Goal: Transaction & Acquisition: Purchase product/service

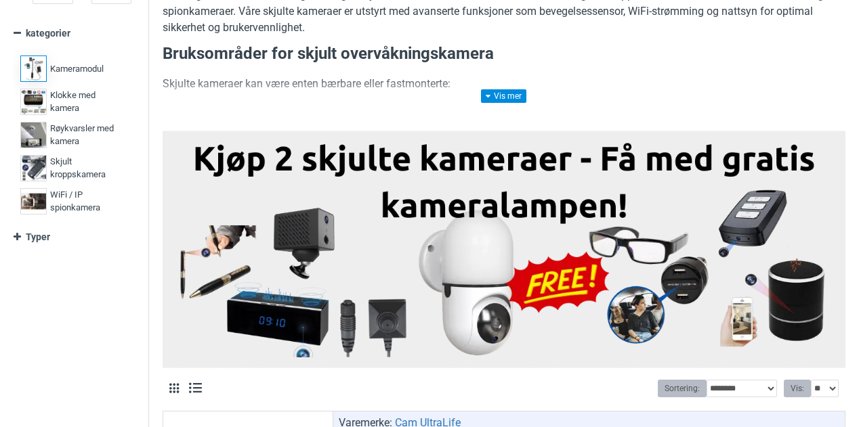
click at [80, 68] on span "Kameramodul" at bounding box center [76, 69] width 53 height 14
click at [64, 104] on span "Klokke med kamera" at bounding box center [87, 102] width 74 height 26
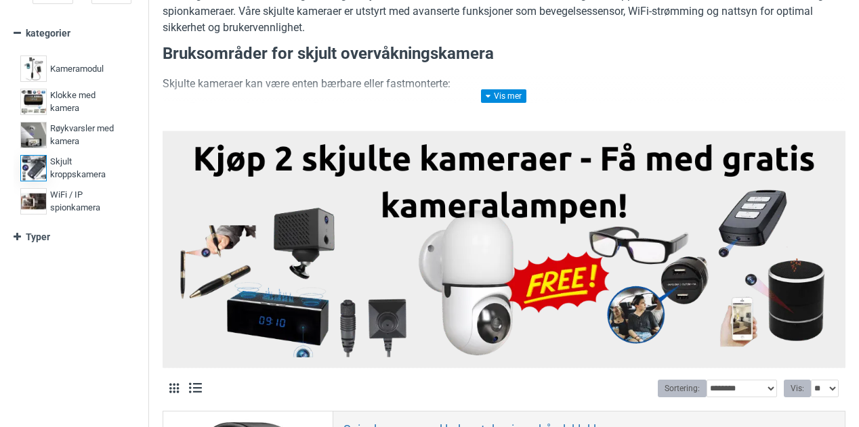
click at [63, 166] on span "Skjult kroppskamera" at bounding box center [87, 168] width 74 height 26
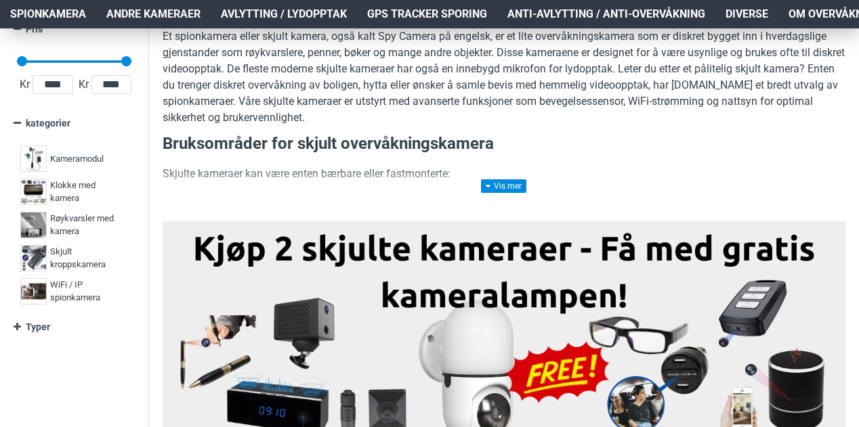
scroll to position [242, 0]
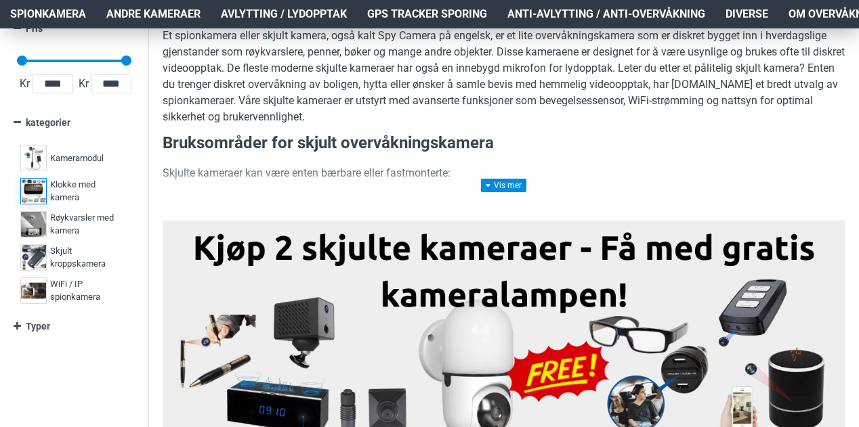
click at [61, 195] on span "Klokke med kamera" at bounding box center [87, 191] width 74 height 26
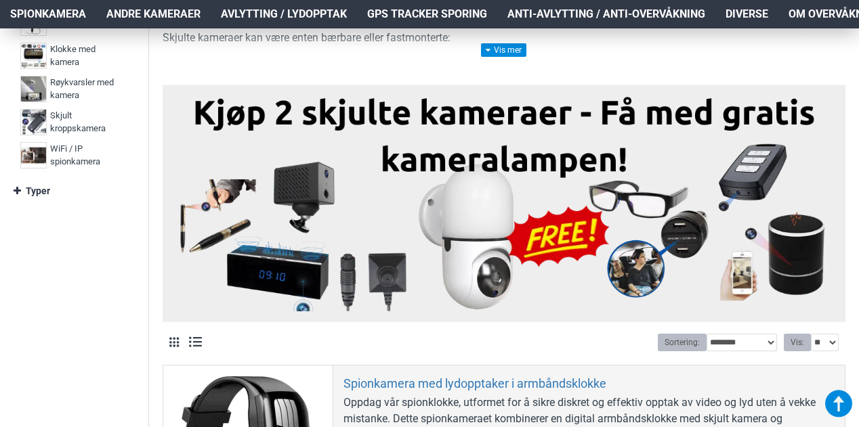
scroll to position [286, 0]
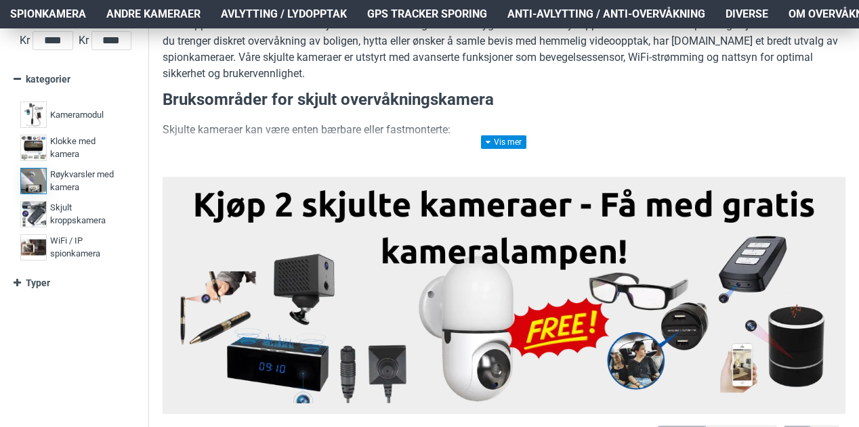
click at [70, 174] on span "Røykvarsler med kamera" at bounding box center [87, 181] width 74 height 26
click at [58, 243] on span "WiFi / IP spionkamera" at bounding box center [87, 247] width 74 height 26
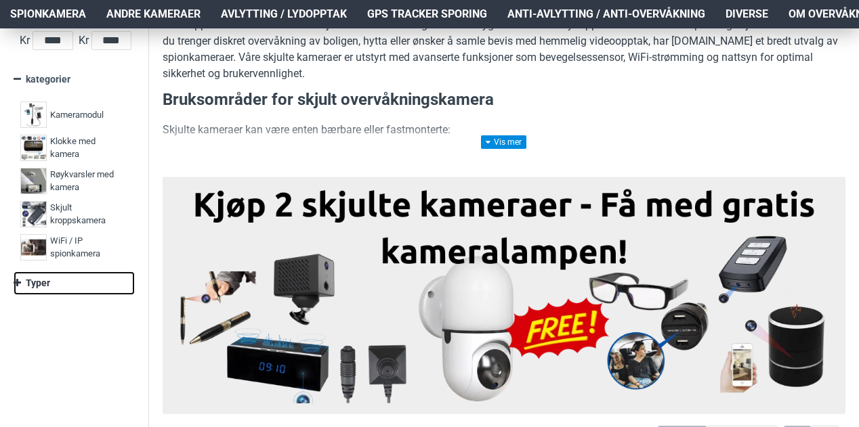
click at [33, 281] on link "Typer" at bounding box center [74, 284] width 121 height 24
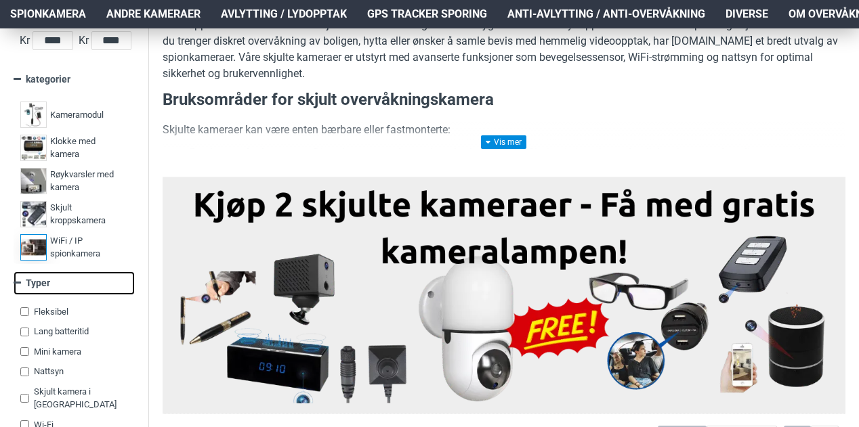
scroll to position [37, 0]
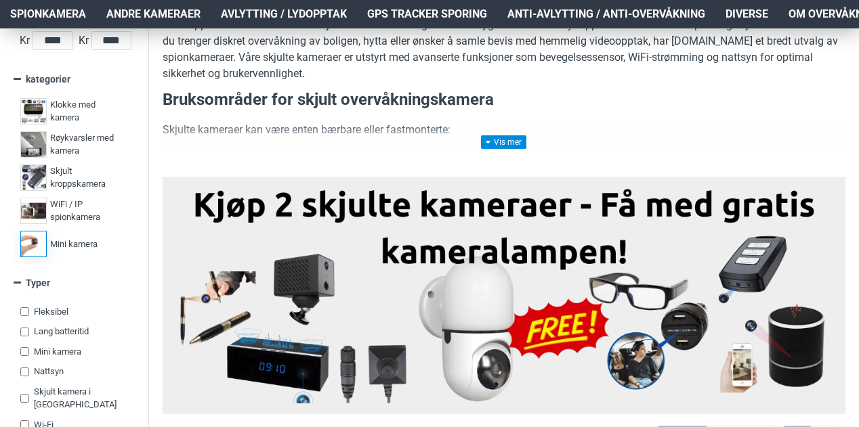
click at [61, 235] on label "Mini kamera 6" at bounding box center [74, 244] width 114 height 33
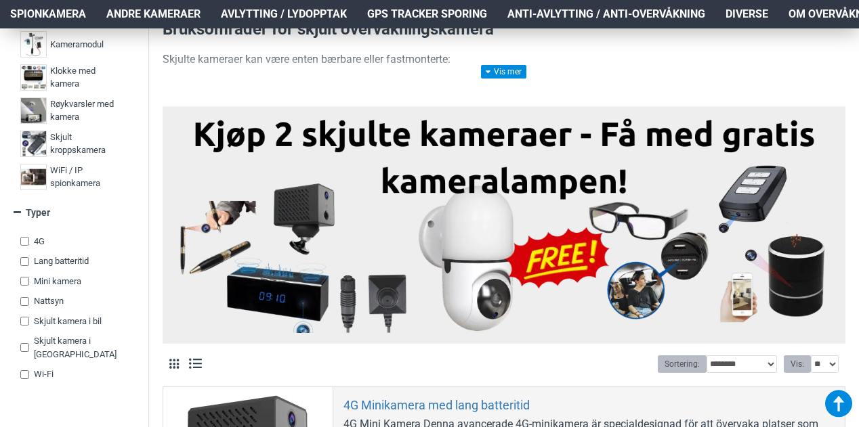
scroll to position [434, 0]
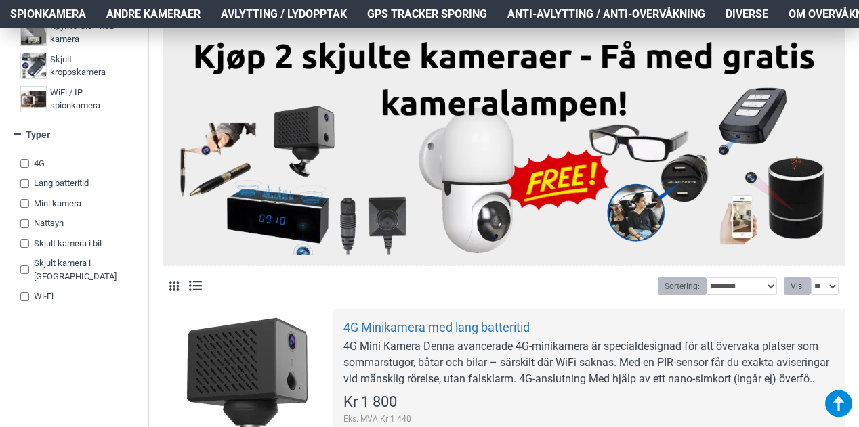
click at [68, 177] on span "Lang batteritid" at bounding box center [61, 184] width 55 height 14
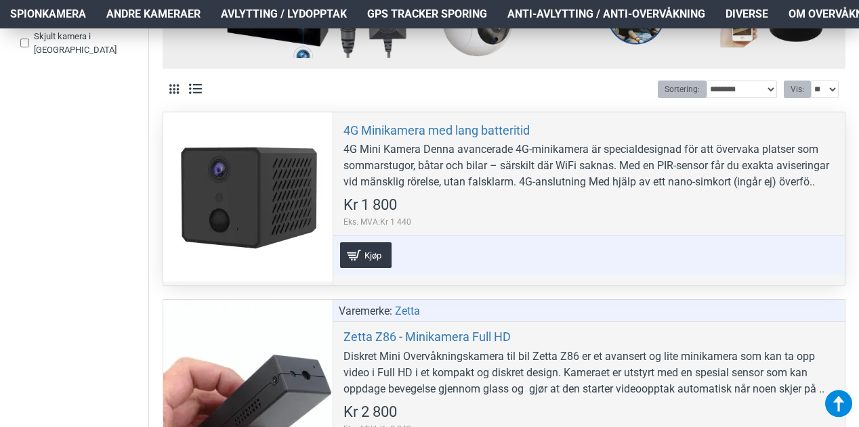
scroll to position [630, 0]
click at [280, 158] on div at bounding box center [247, 197] width 169 height 169
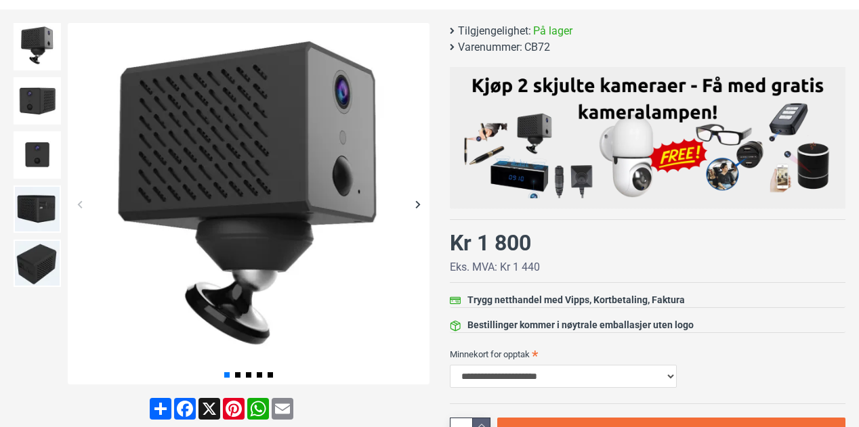
click at [420, 209] on div "Next slide" at bounding box center [418, 204] width 24 height 24
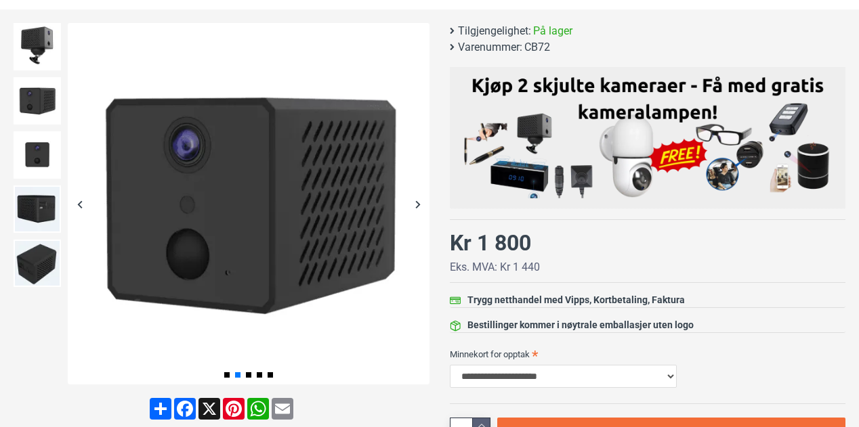
click at [418, 204] on div "Next slide" at bounding box center [418, 204] width 24 height 24
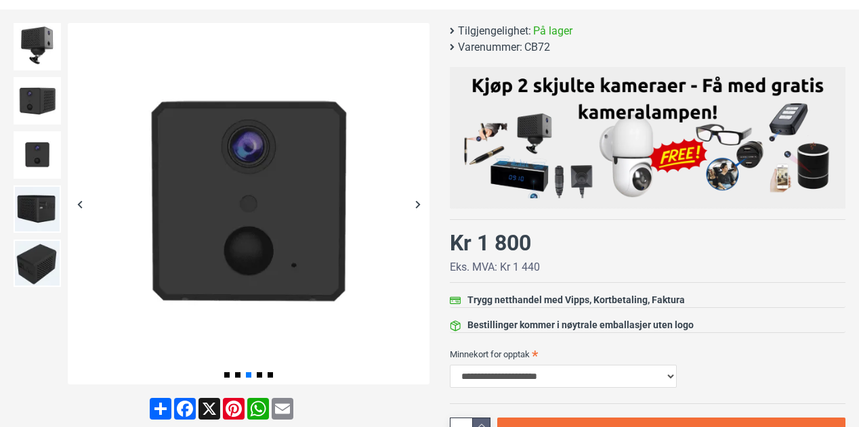
click at [418, 204] on div "Next slide" at bounding box center [418, 204] width 24 height 24
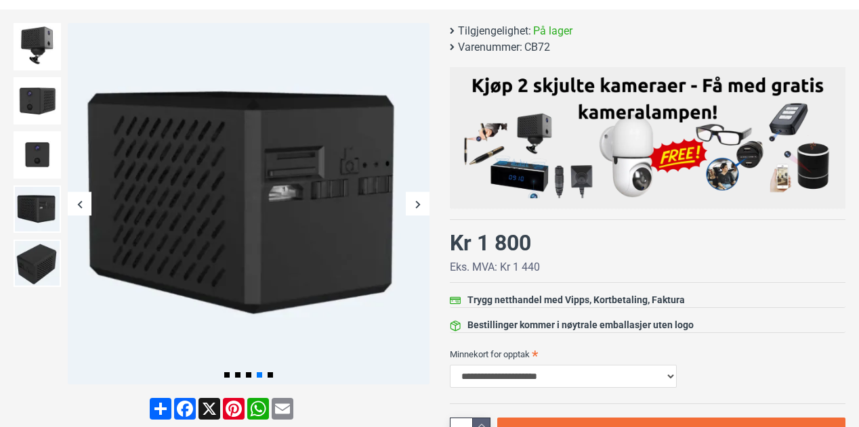
click at [418, 204] on div "Next slide" at bounding box center [418, 204] width 24 height 24
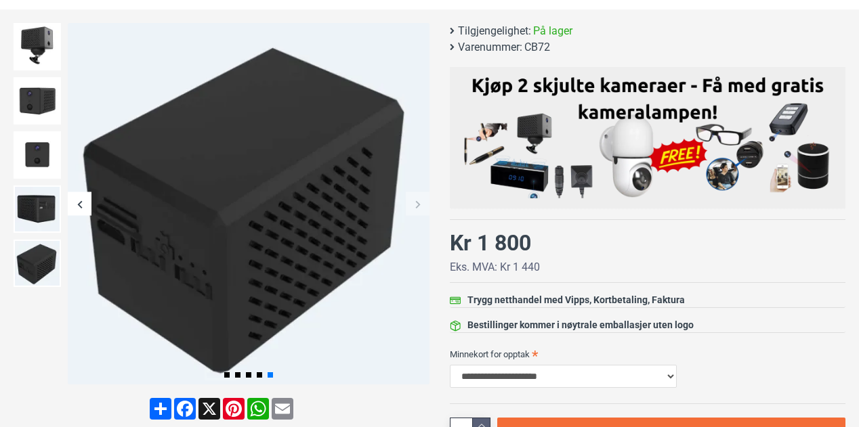
click at [418, 204] on div "Next slide" at bounding box center [418, 204] width 24 height 24
click at [408, 202] on div "Next slide" at bounding box center [418, 204] width 24 height 24
click at [417, 204] on div "Next slide" at bounding box center [418, 204] width 24 height 24
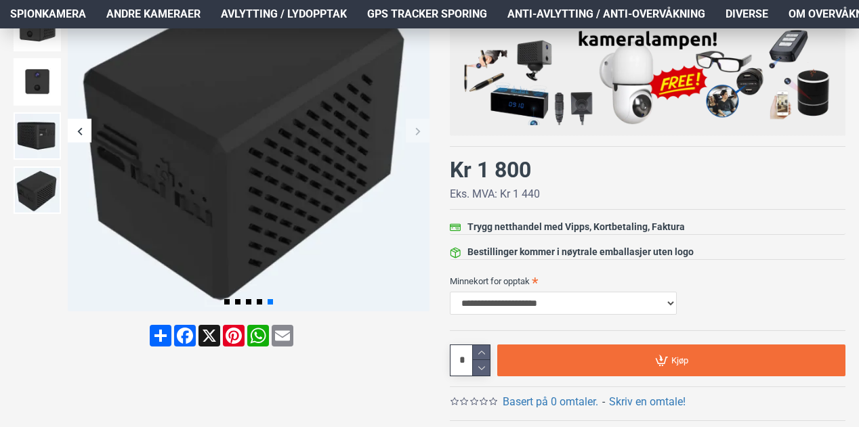
scroll to position [281, 0]
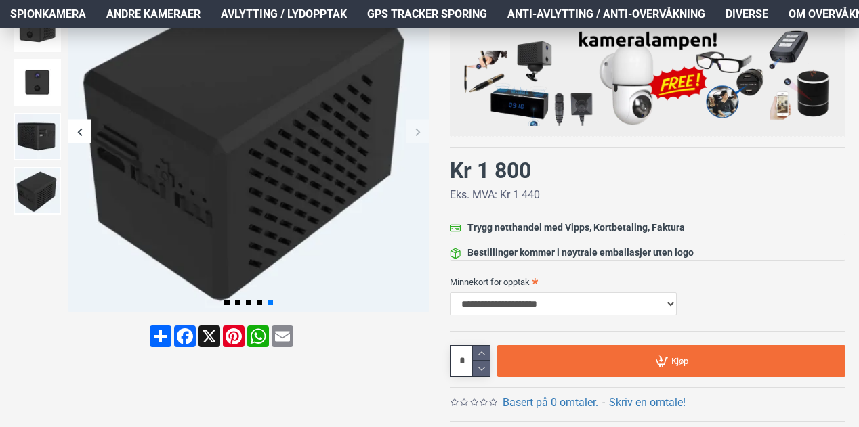
click at [529, 316] on div "**********" at bounding box center [647, 296] width 395 height 50
click at [523, 303] on select "**********" at bounding box center [563, 304] width 227 height 23
click at [715, 250] on div "Bestillinger kommer i nøytrale emballasjer uten logo" at bounding box center [647, 253] width 395 height 15
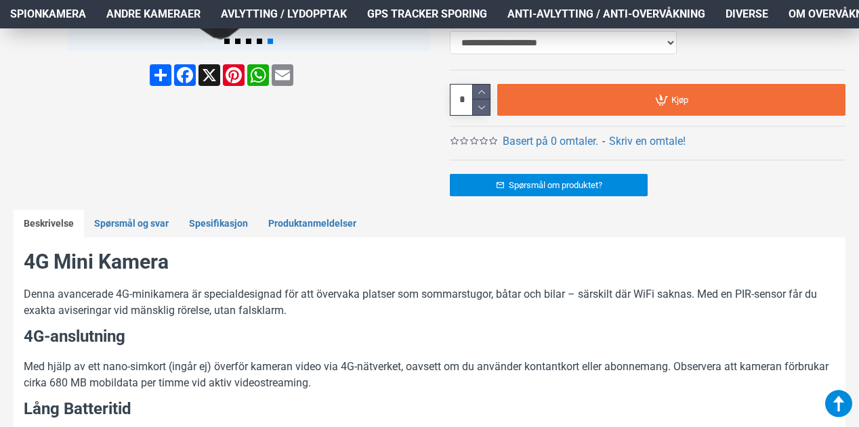
scroll to position [542, 0]
click at [131, 220] on link "Spørsmål og svar" at bounding box center [131, 224] width 95 height 28
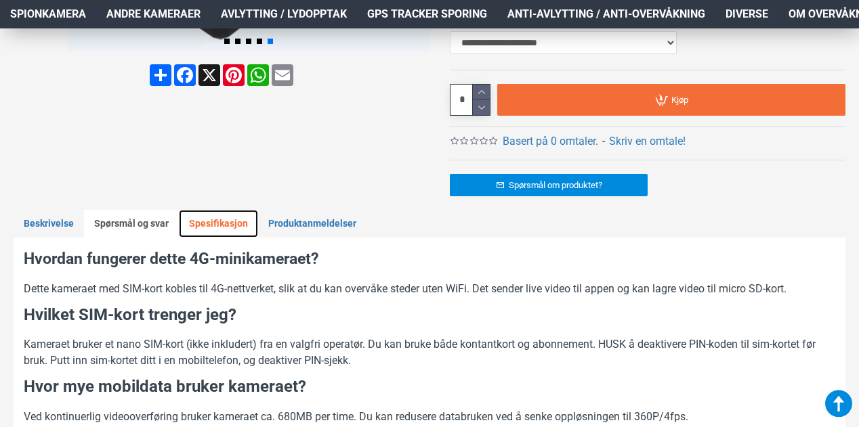
click at [192, 224] on link "Spesifikasjon" at bounding box center [218, 224] width 79 height 28
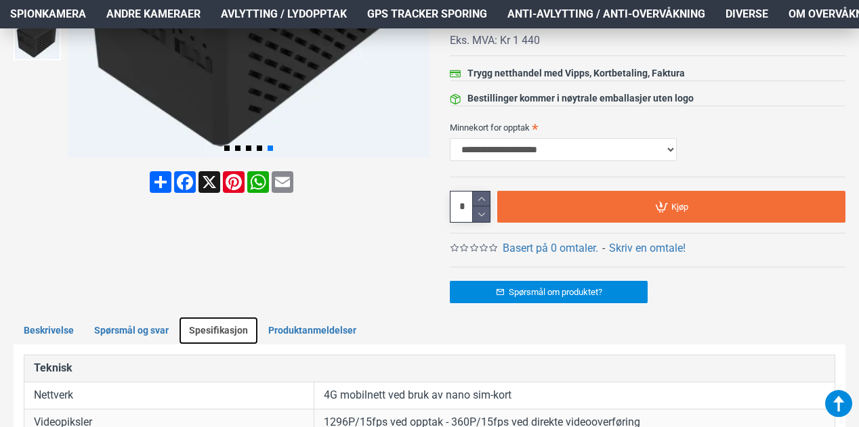
scroll to position [359, 0]
